Goal: Transaction & Acquisition: Book appointment/travel/reservation

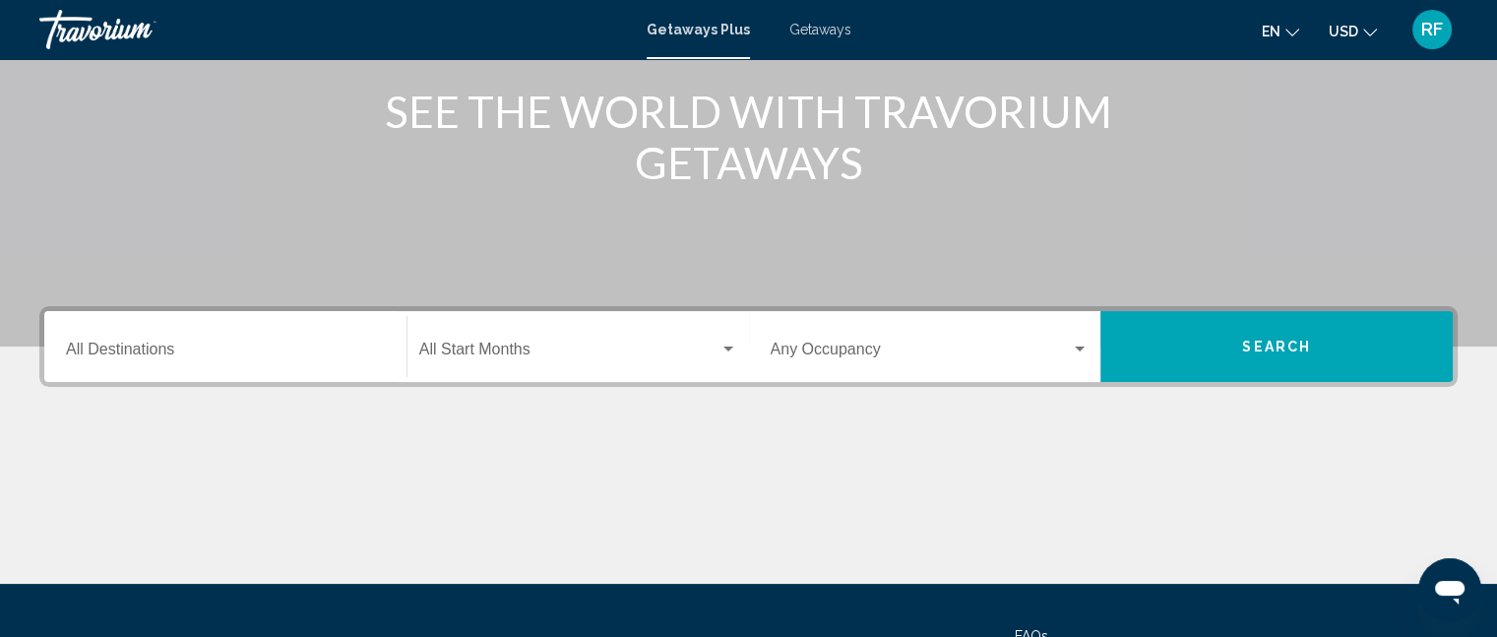
scroll to position [295, 0]
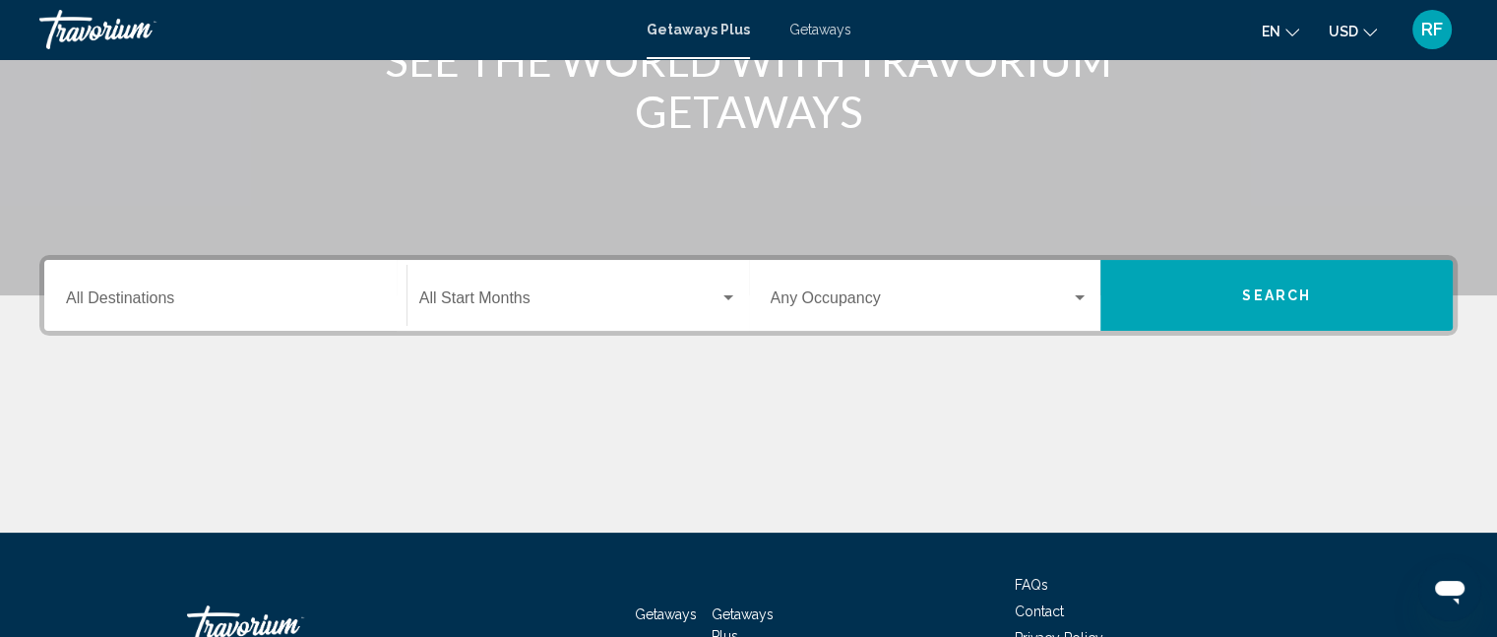
click at [1323, 294] on button "Search" at bounding box center [1276, 295] width 352 height 71
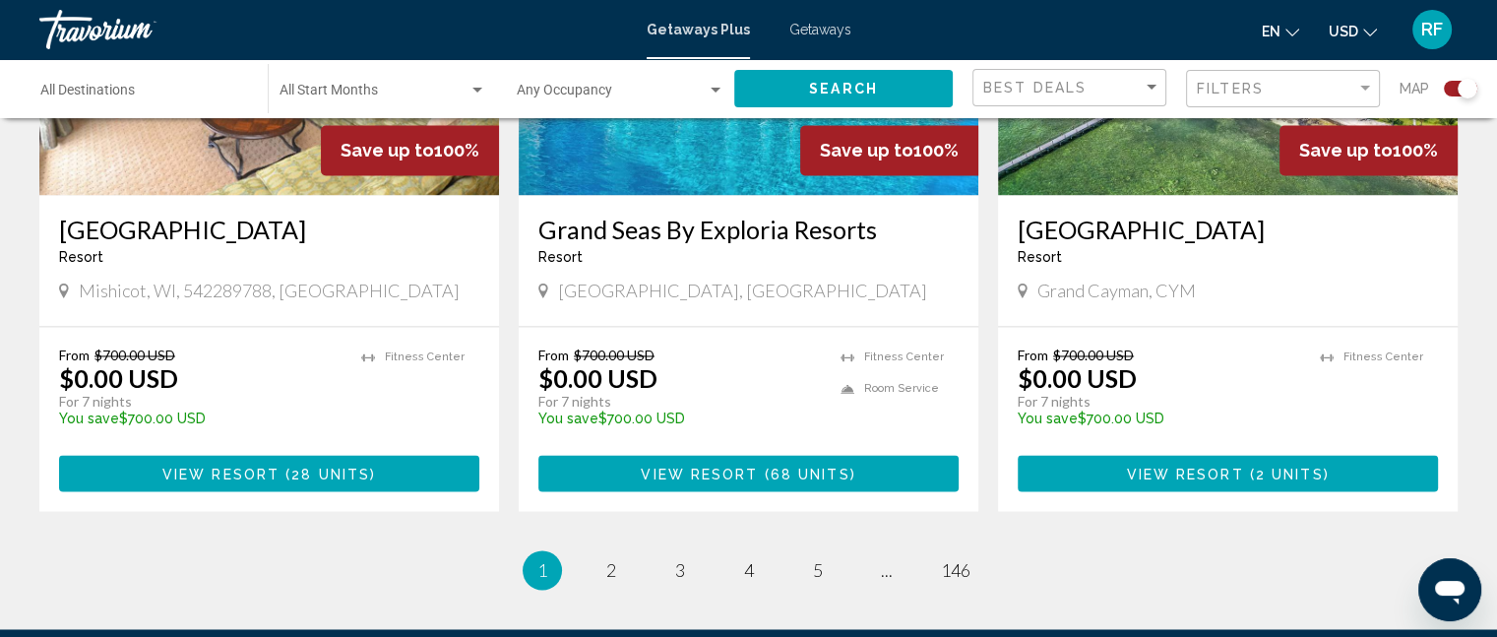
scroll to position [3237, 0]
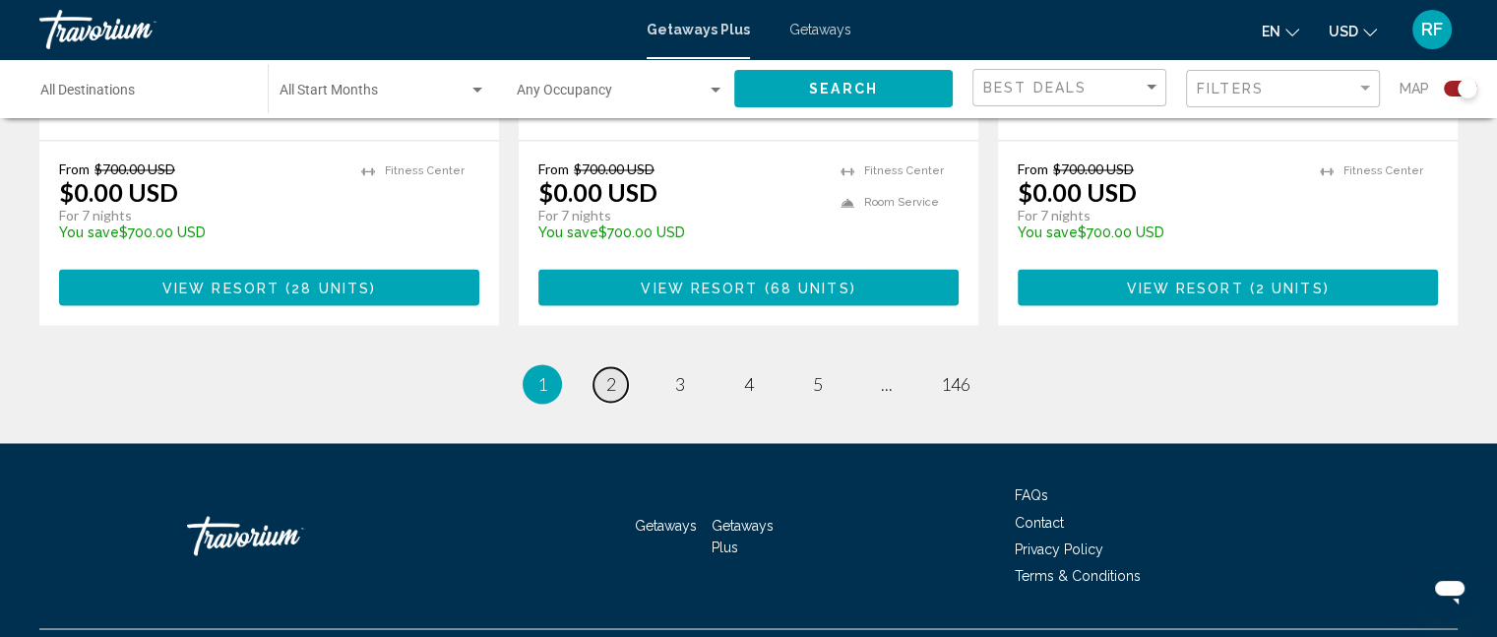
click at [618, 367] on link "page 2" at bounding box center [610, 384] width 34 height 34
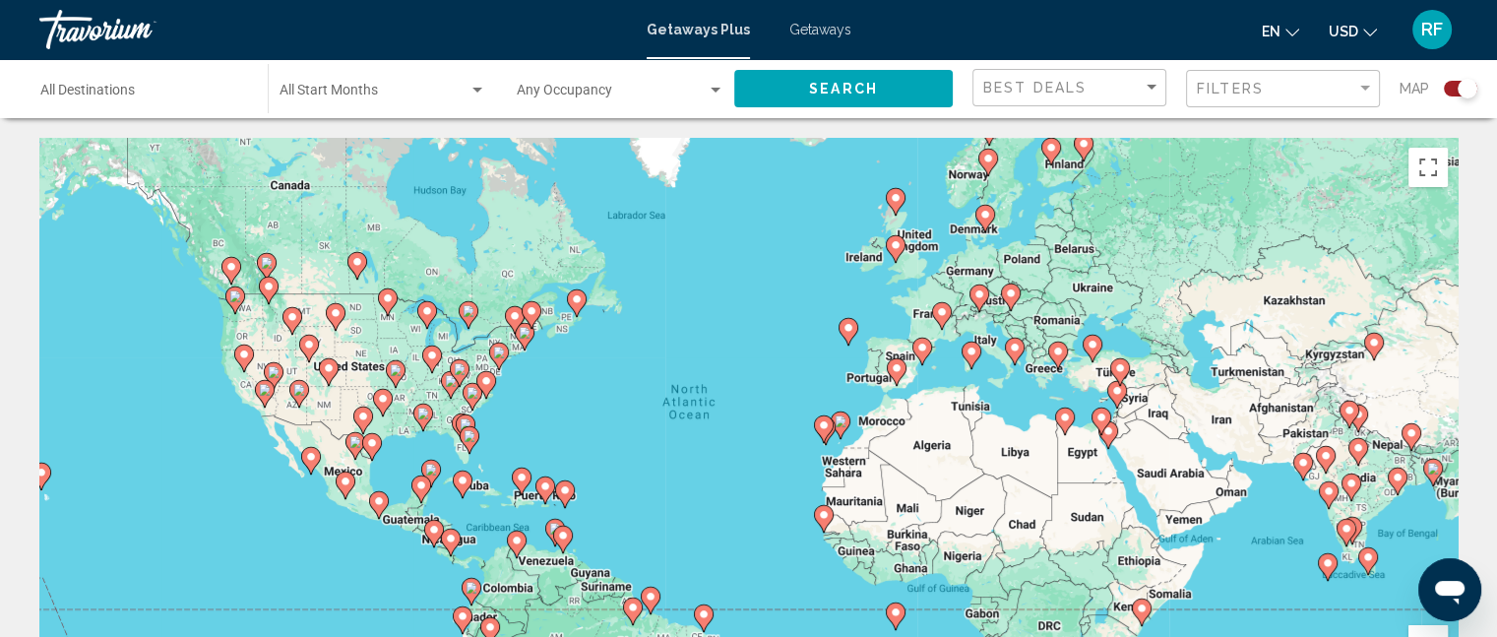
click at [141, 90] on input "Destination All Destinations" at bounding box center [144, 95] width 208 height 16
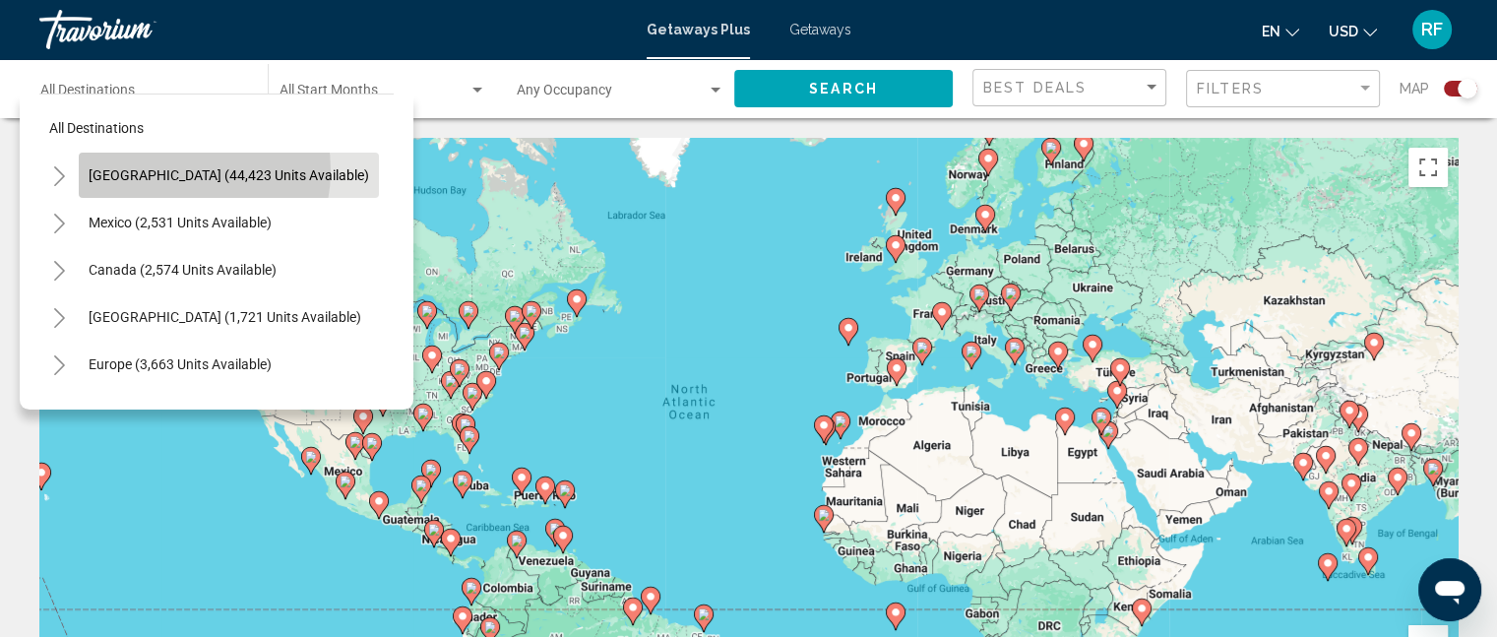
click at [167, 170] on span "[GEOGRAPHIC_DATA] (44,423 units available)" at bounding box center [229, 175] width 280 height 16
type input "**********"
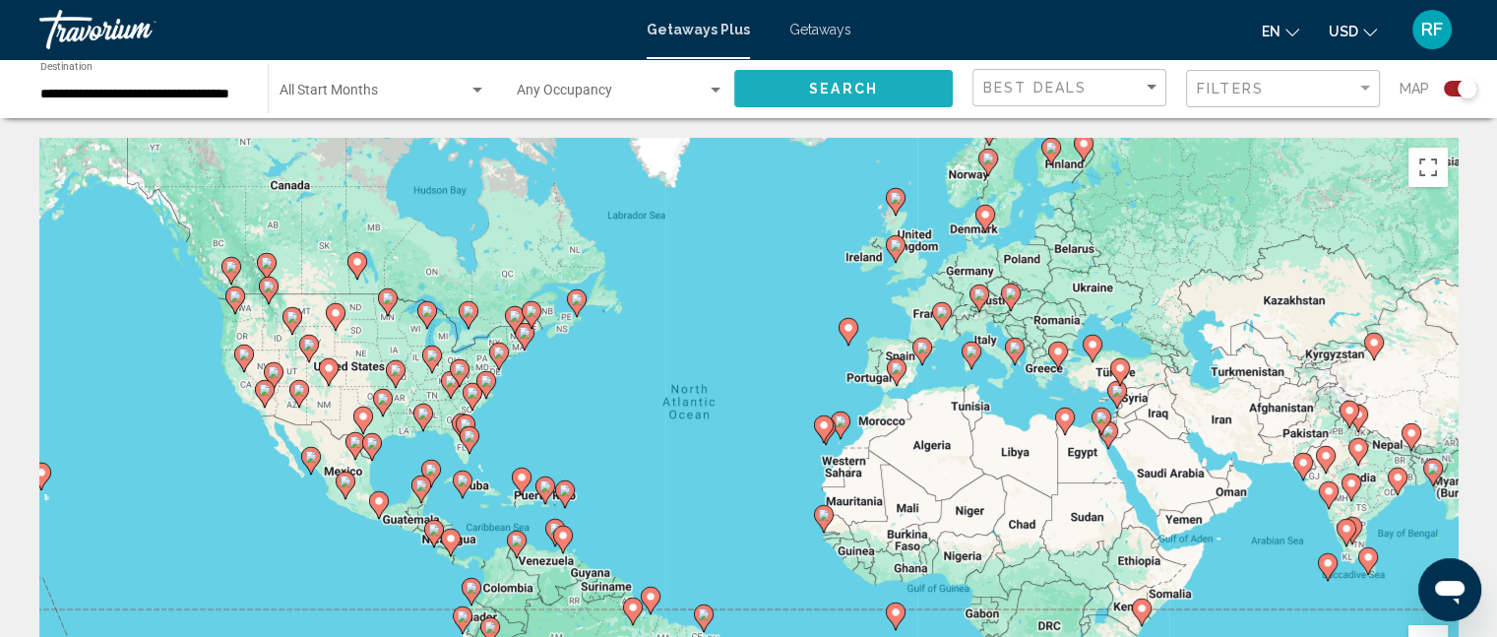
click at [859, 87] on span "Search" at bounding box center [843, 90] width 69 height 16
